Goal: Check status: Check status

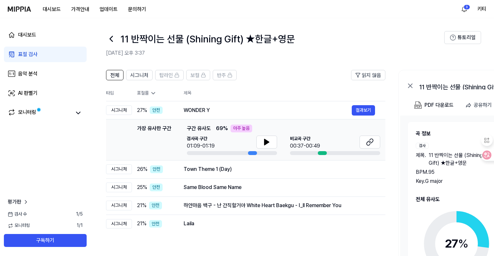
click at [56, 180] on div "대시보드 표절 검사 음악 분석 AI 판별기 모니터링 평가판 검사 수 1 / 5 모니터링 1 / 1 구독하기" at bounding box center [45, 137] width 91 height 238
click at [298, 76] on header "전체 시그니처 탑라인 보컬 반주 읽지 않음" at bounding box center [246, 78] width 280 height 16
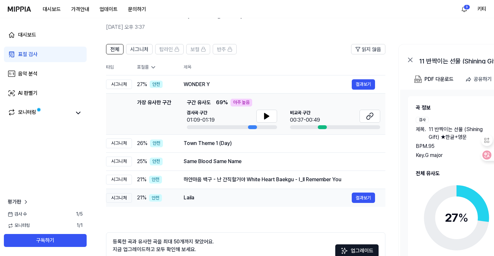
scroll to position [65, 0]
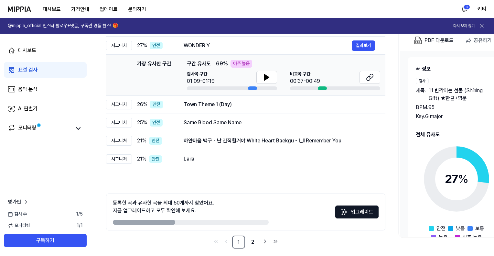
scroll to position [80, 0]
click at [271, 79] on button at bounding box center [267, 77] width 21 height 13
click at [240, 86] on div at bounding box center [232, 88] width 90 height 4
click at [360, 102] on button "결과보기" at bounding box center [363, 104] width 23 height 10
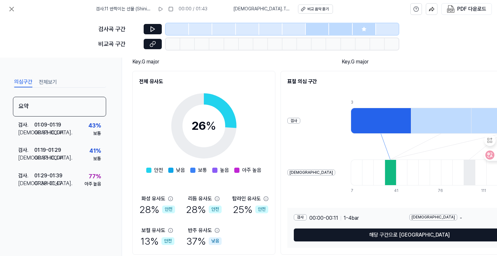
scroll to position [89, 0]
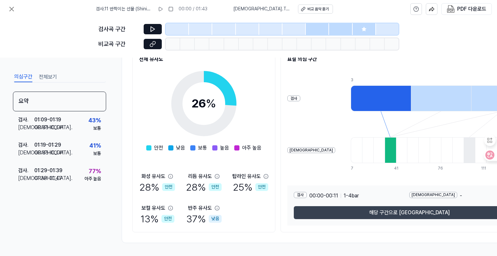
click at [413, 215] on button "해당 구간으로 [GEOGRAPHIC_DATA]" at bounding box center [409, 212] width 231 height 13
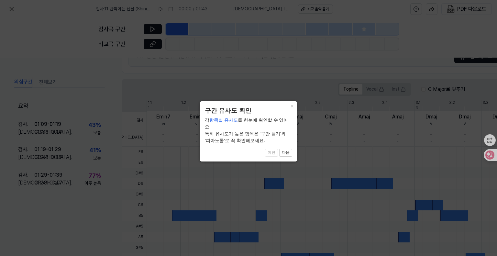
scroll to position [176, 0]
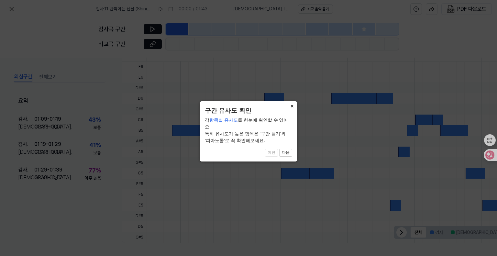
click at [290, 107] on button "×" at bounding box center [292, 105] width 10 height 9
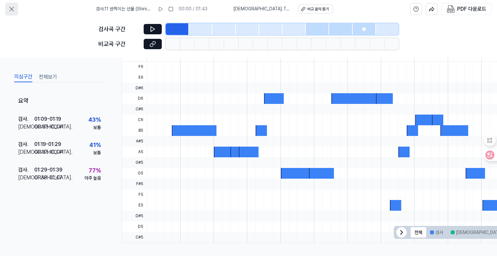
click at [14, 11] on icon at bounding box center [12, 9] width 8 height 8
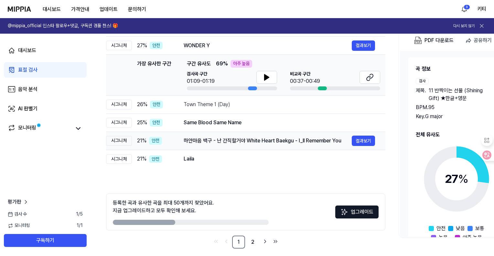
scroll to position [0, 0]
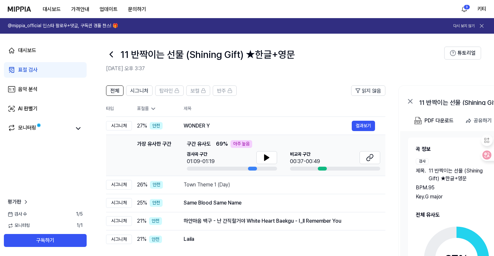
click at [26, 11] on img at bounding box center [19, 8] width 23 height 5
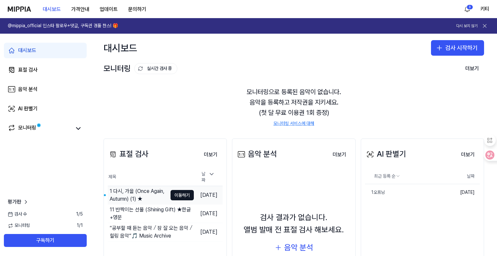
click at [141, 190] on div "1 다시, 가을 (Once Again, Autumn) (1) ★" at bounding box center [139, 195] width 58 height 16
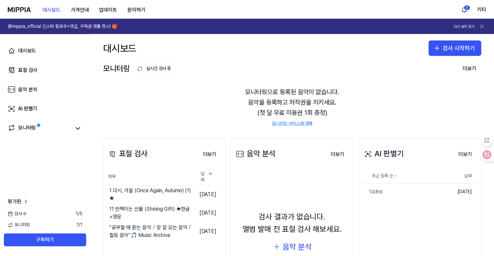
scroll to position [61, 0]
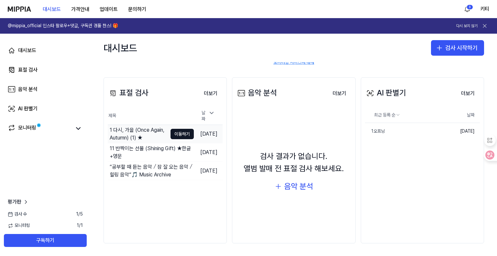
click at [126, 130] on div "1 다시, 가을 (Once Again, Autumn) (1) ★" at bounding box center [139, 134] width 58 height 16
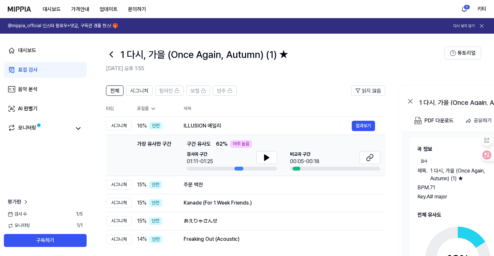
scroll to position [32, 0]
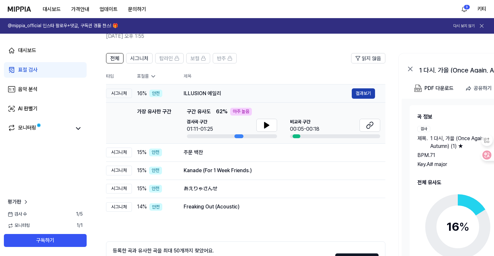
click at [364, 92] on button "결과보기" at bounding box center [363, 93] width 23 height 10
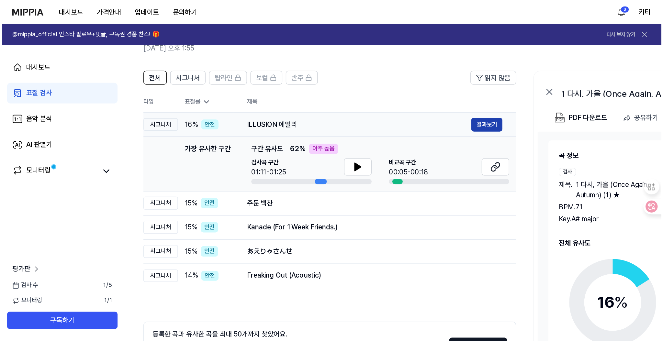
scroll to position [0, 0]
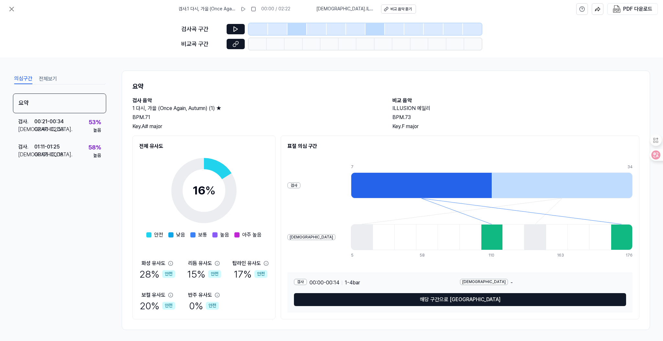
click at [497, 61] on div "의심구간 전체보기 요약 검사 . 00:21 - 00:34 비교 . 02:40 - 02:53 53 % 높음 검사 . 01:11 - 01:25 비…" at bounding box center [331, 199] width 663 height 283
